Goal: Task Accomplishment & Management: Complete application form

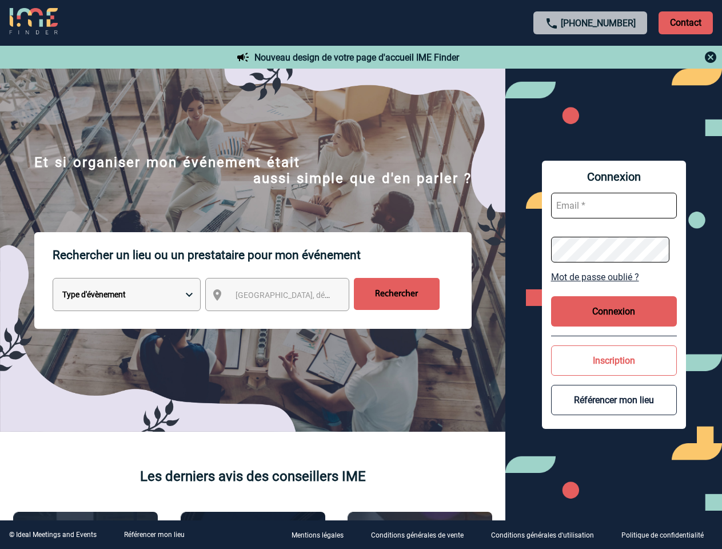
click at [361, 274] on p "Rechercher un lieu ou un prestataire pour mon événement" at bounding box center [262, 255] width 419 height 46
click at [685, 22] on p "Contact" at bounding box center [685, 22] width 54 height 23
click at [590, 57] on div at bounding box center [591, 57] width 254 height 14
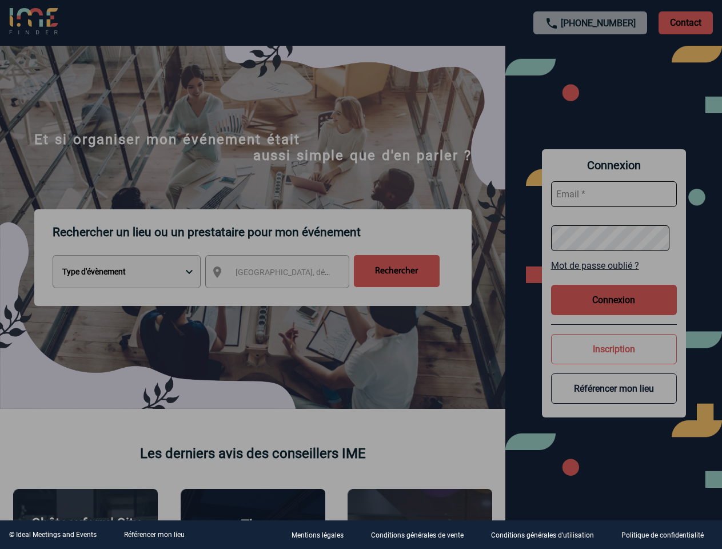
click at [287, 297] on div at bounding box center [361, 274] width 722 height 549
click at [614, 277] on div at bounding box center [361, 274] width 722 height 549
click at [614, 311] on div at bounding box center [361, 274] width 722 height 549
click at [614, 360] on div at bounding box center [361, 274] width 722 height 549
click at [614, 399] on div at bounding box center [361, 274] width 722 height 549
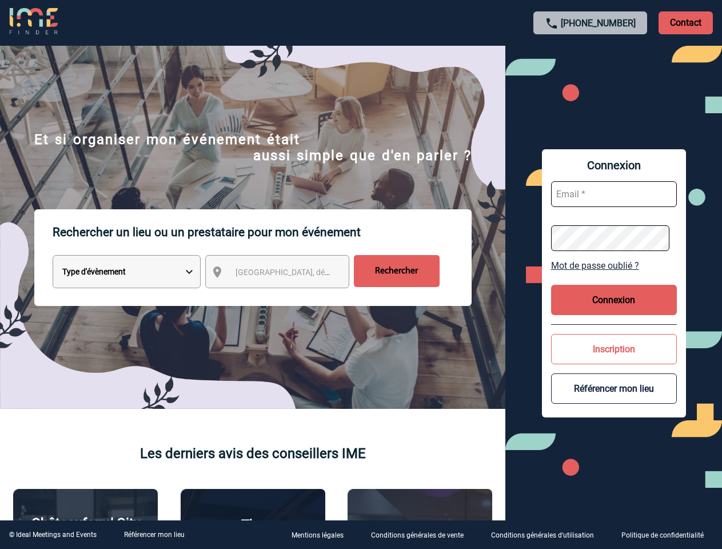
click at [154, 534] on link "Référencer mon lieu" at bounding box center [154, 534] width 61 height 8
